Goal: Task Accomplishment & Management: Manage account settings

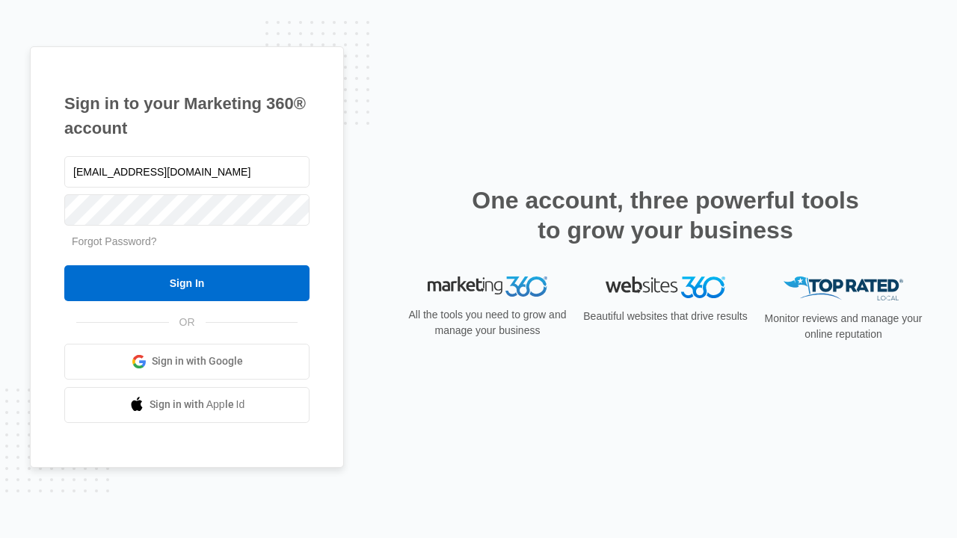
type input "dankie614@gmail.com"
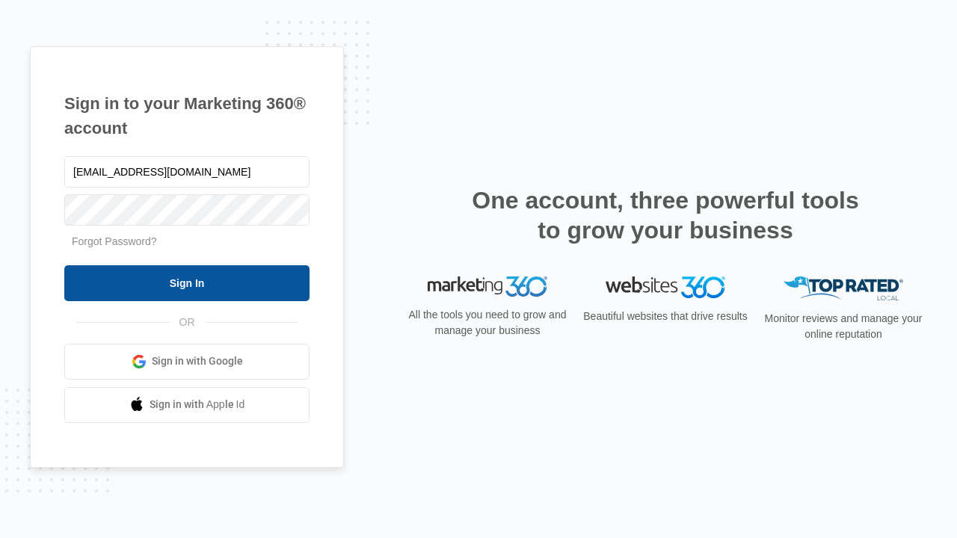
click at [187, 283] on input "Sign In" at bounding box center [186, 283] width 245 height 36
